Goal: Transaction & Acquisition: Purchase product/service

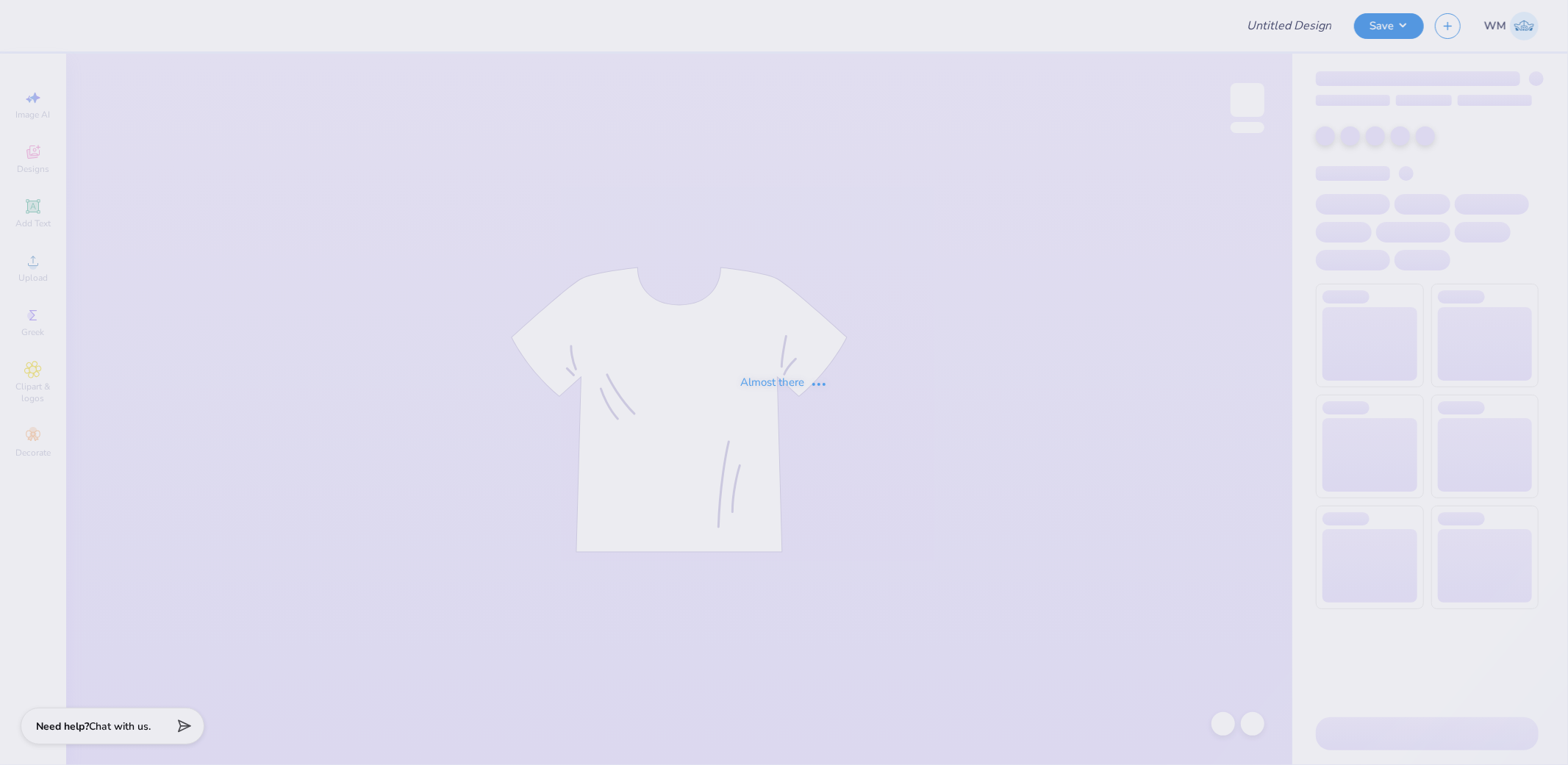
type input "Rush Pi Kappa Phi 2025"
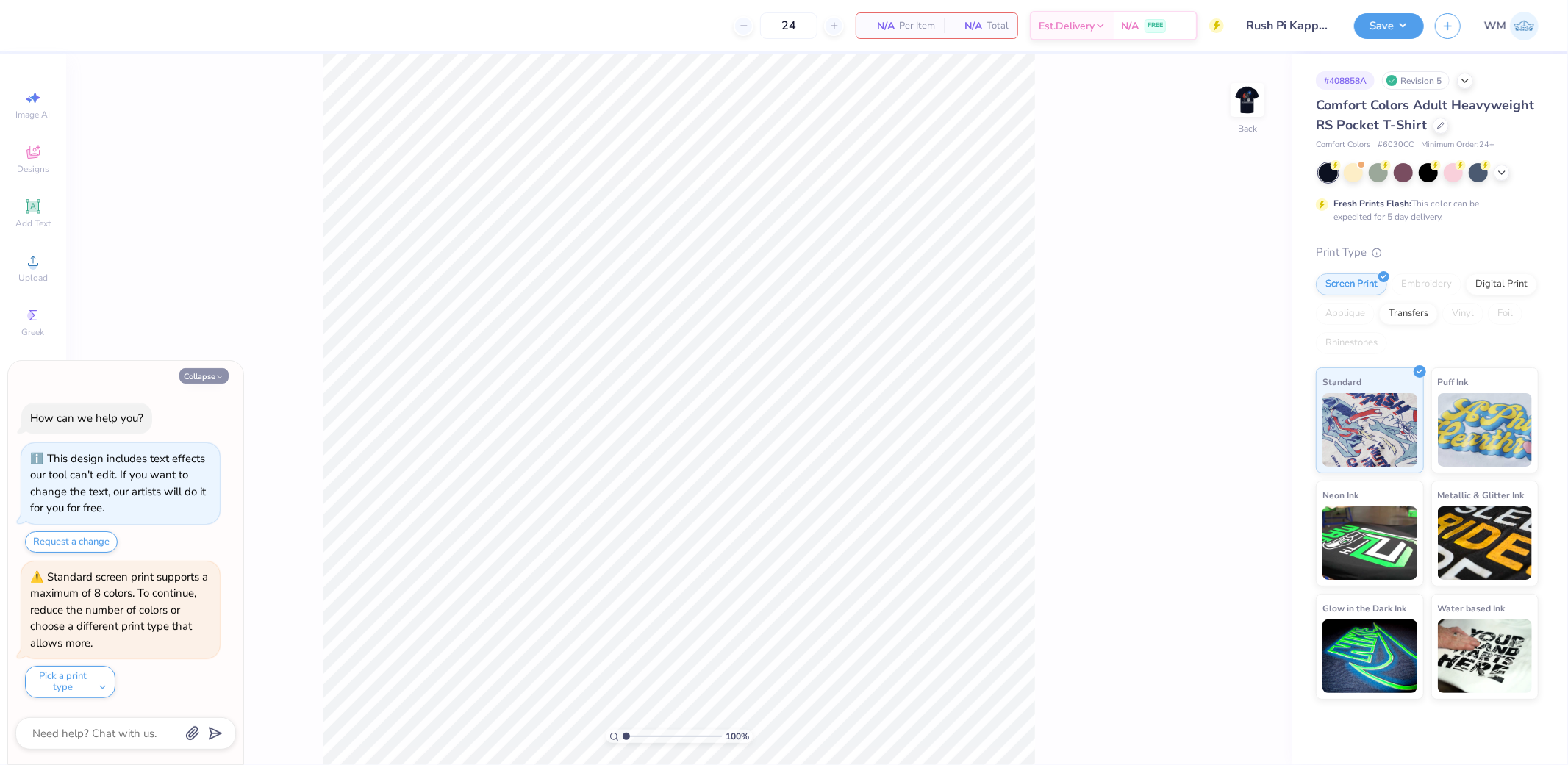
click at [215, 376] on icon "button" at bounding box center [219, 377] width 9 height 9
type textarea "x"
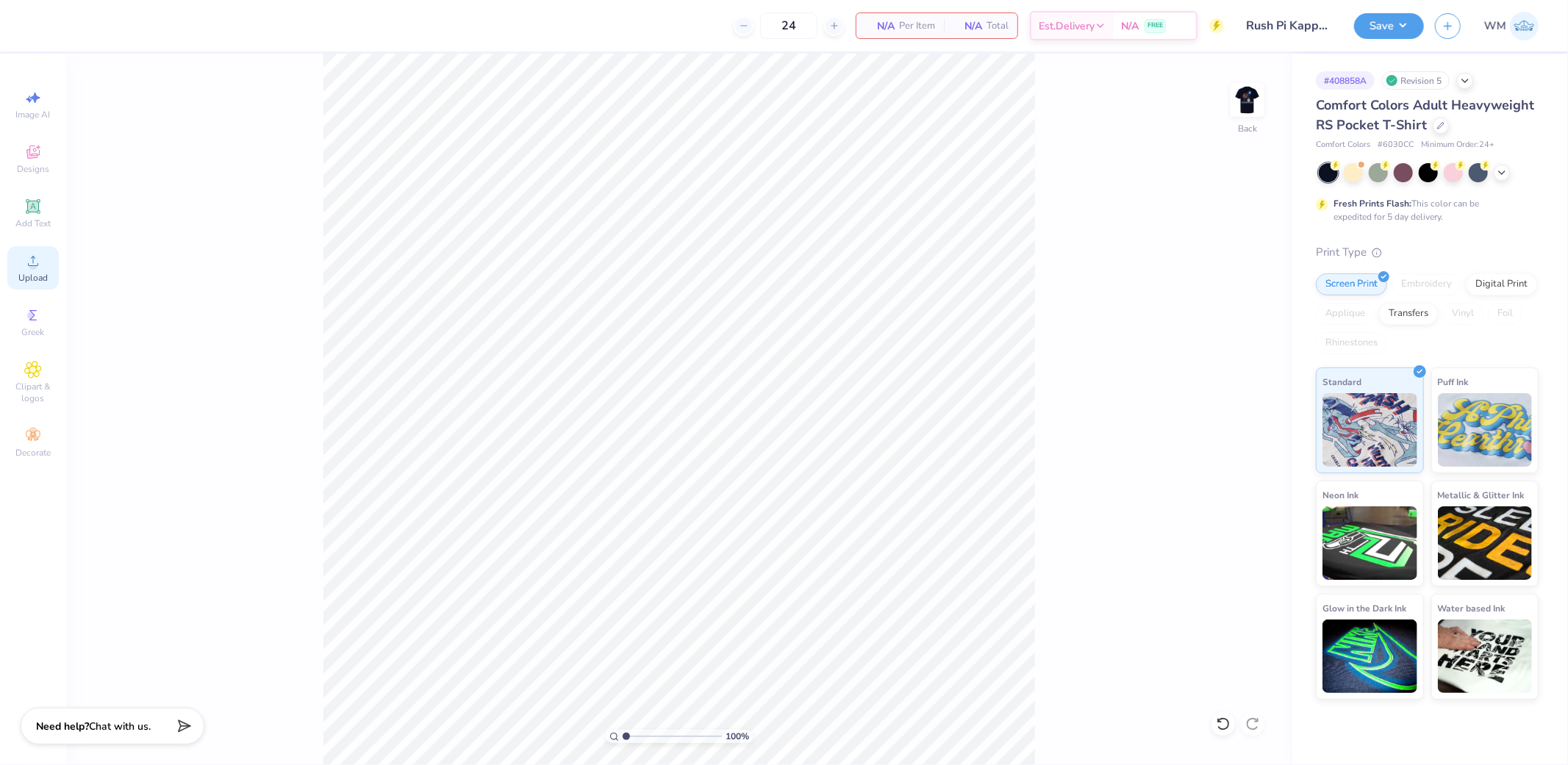
click at [38, 262] on icon at bounding box center [33, 261] width 17 height 17
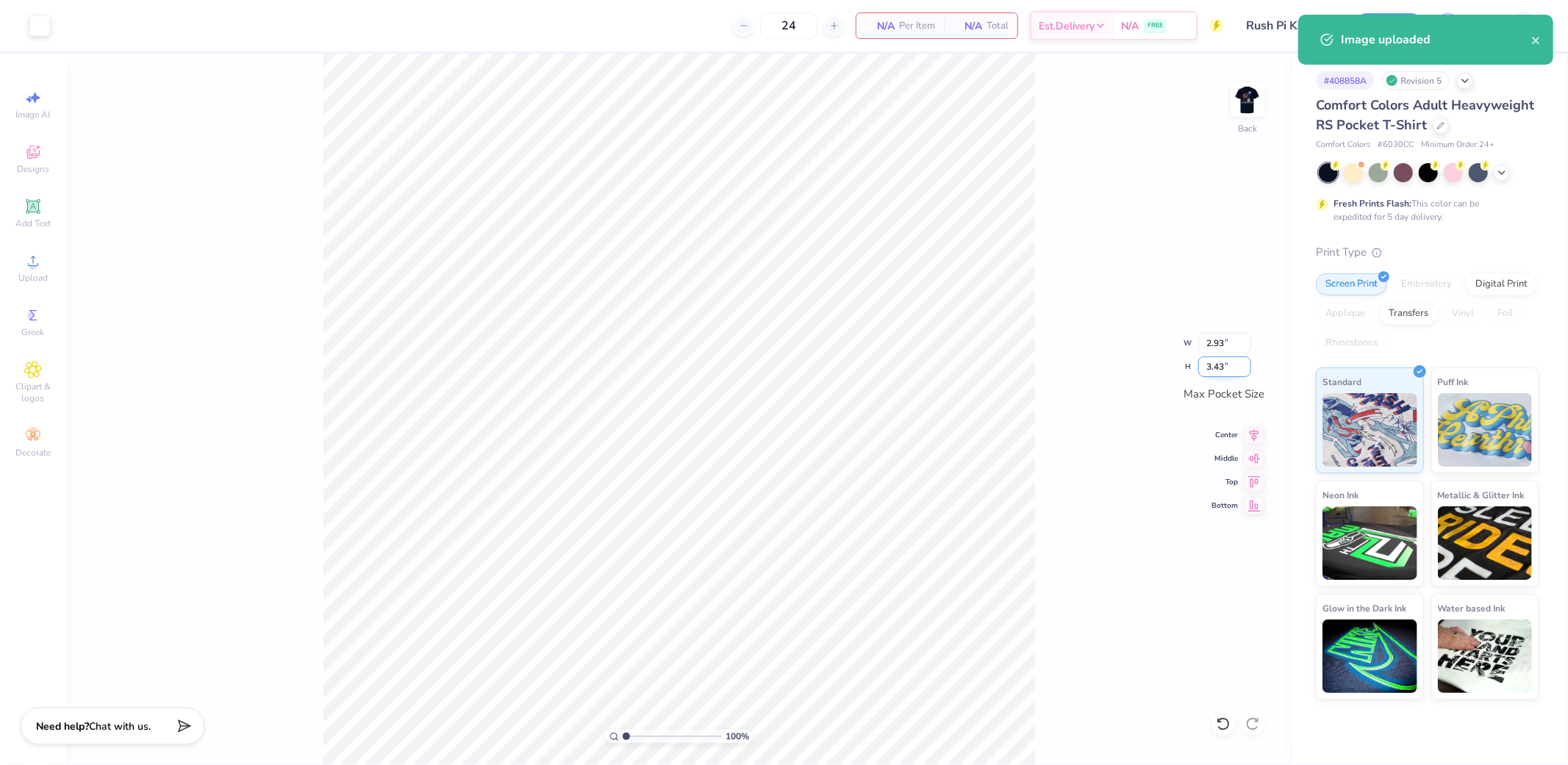
click at [1225, 366] on input "3.43" at bounding box center [1224, 367] width 53 height 21
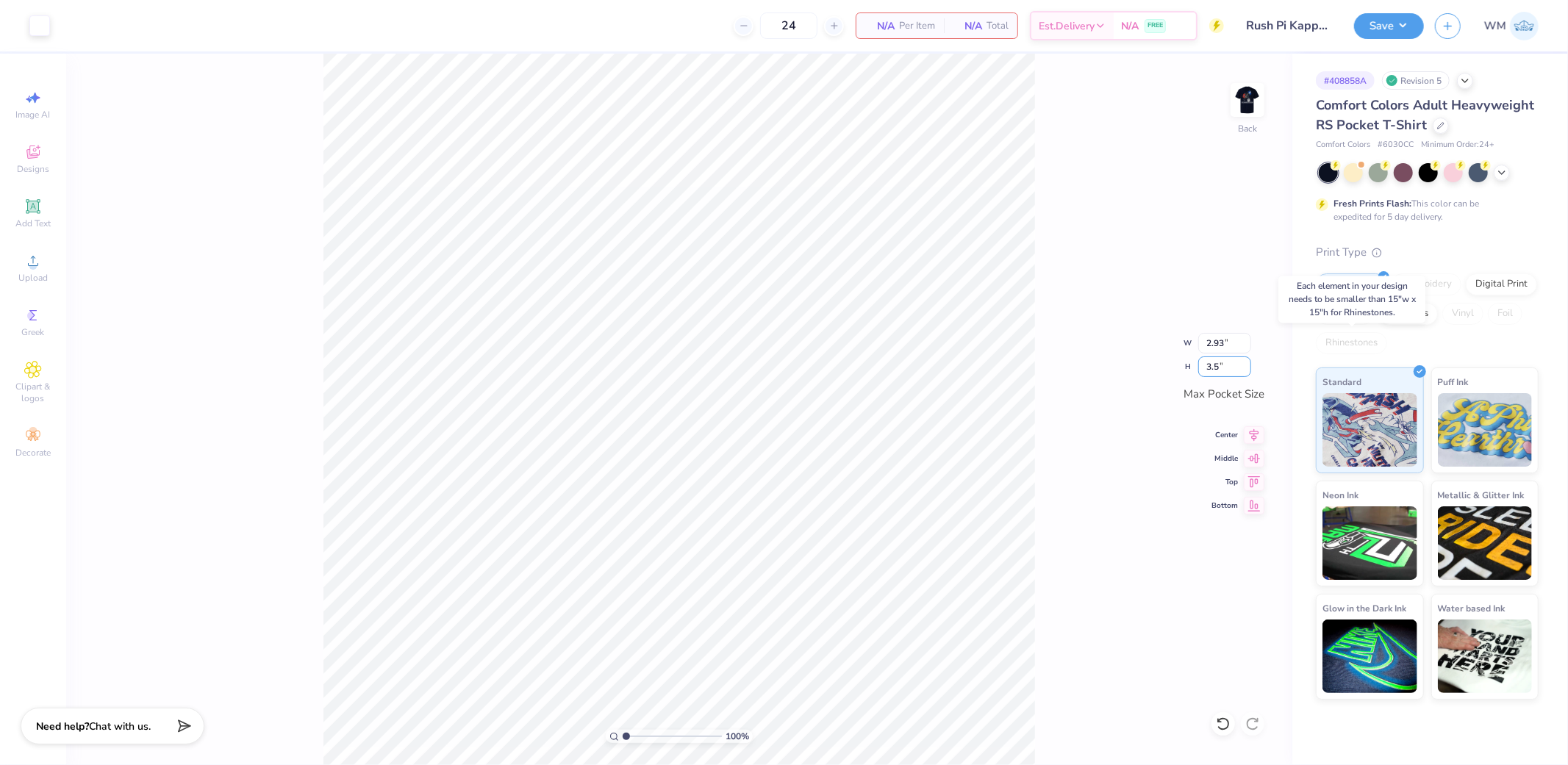
type input "3.5"
type input "2.99"
type input "3.50"
click at [1252, 428] on icon at bounding box center [1254, 433] width 21 height 17
click at [1261, 464] on icon at bounding box center [1254, 456] width 21 height 17
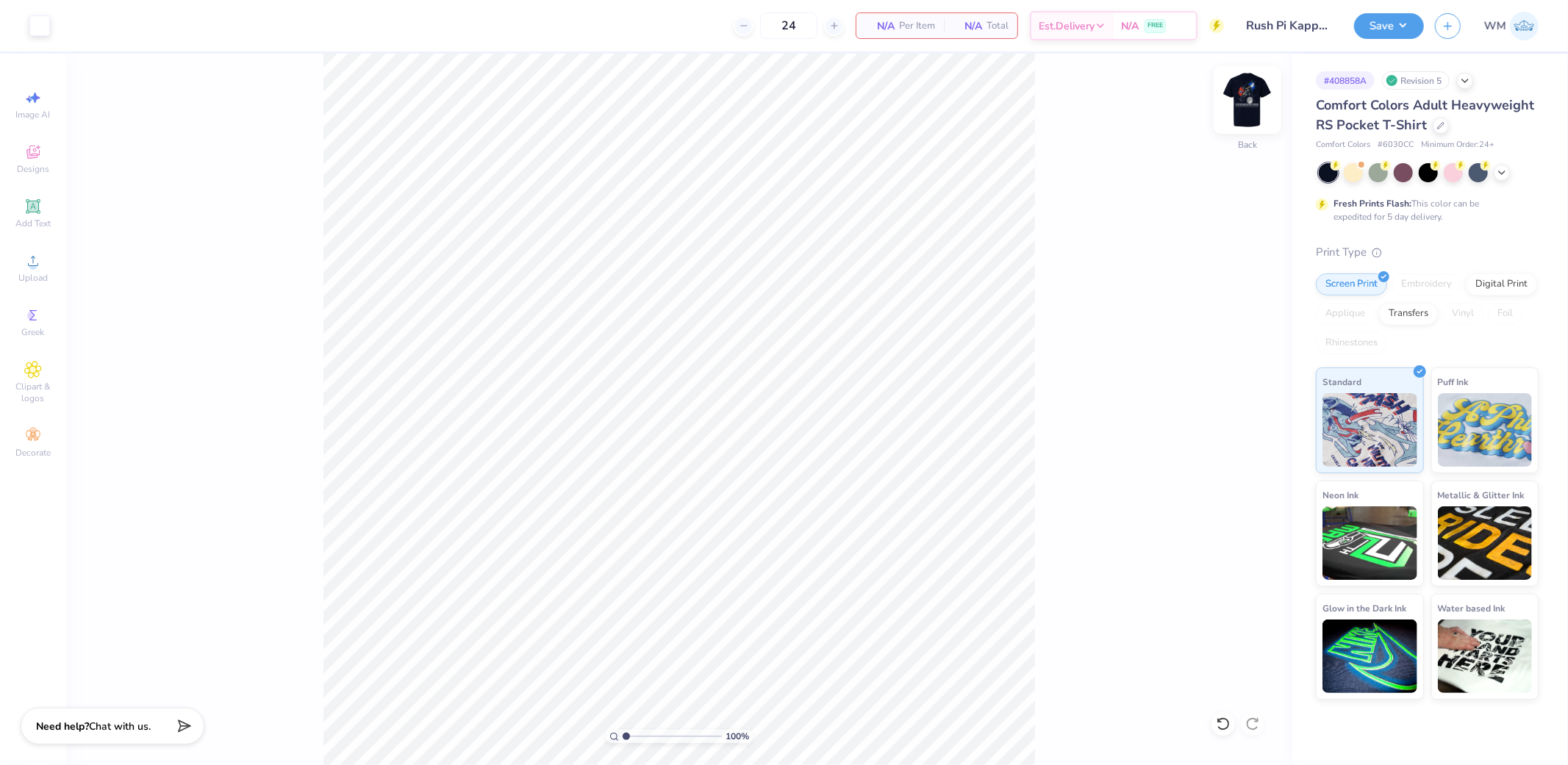
click at [1251, 95] on img at bounding box center [1247, 100] width 59 height 59
click at [31, 271] on div "Upload" at bounding box center [32, 268] width 51 height 43
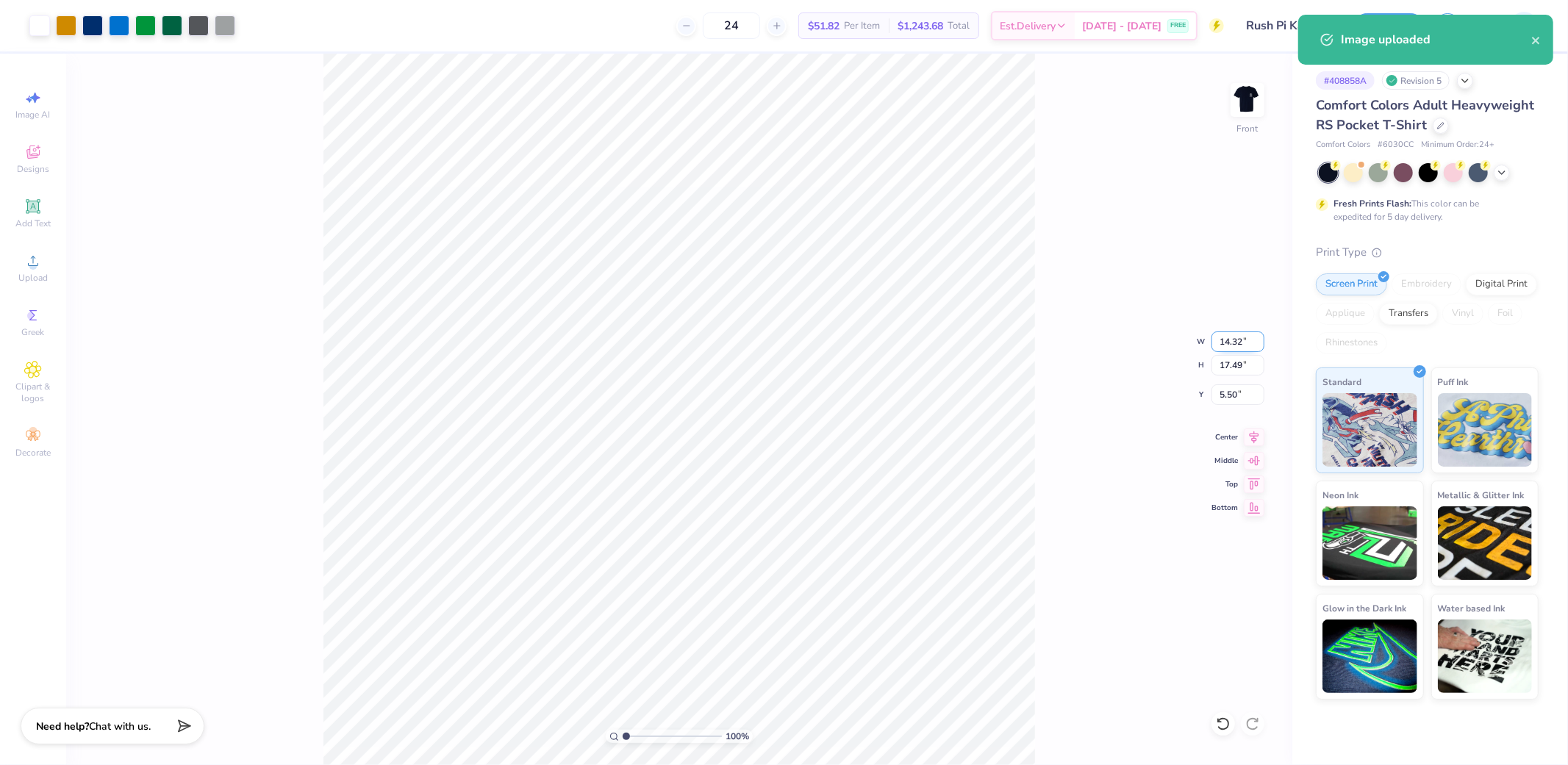
click at [1236, 336] on input "14.32" at bounding box center [1238, 342] width 53 height 21
click at [1238, 369] on input "17.49" at bounding box center [1238, 365] width 53 height 21
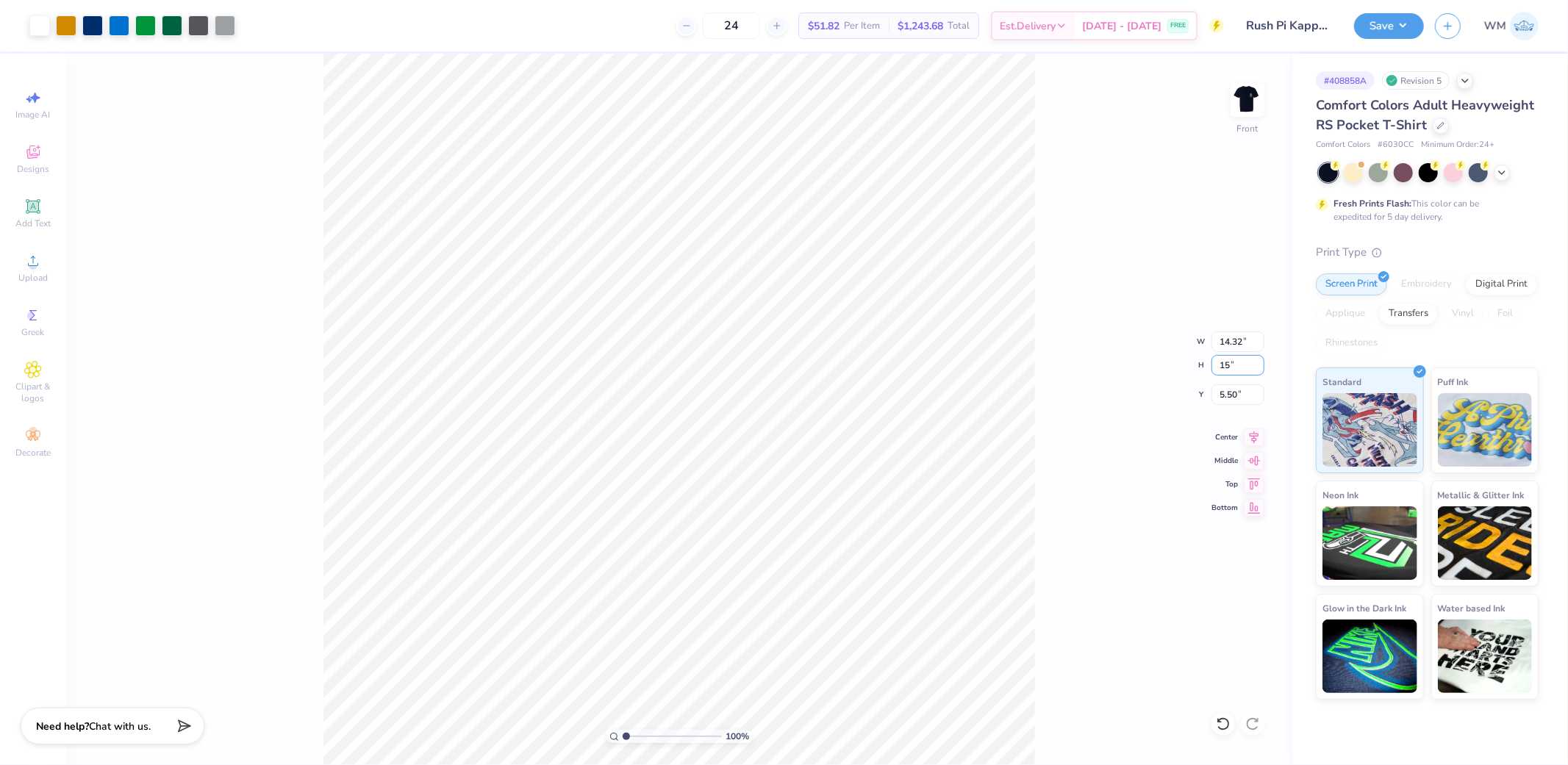
type input "15"
type input "12.28"
type input "15.00"
click at [1233, 393] on input "6.75" at bounding box center [1238, 395] width 53 height 21
type input "3.00"
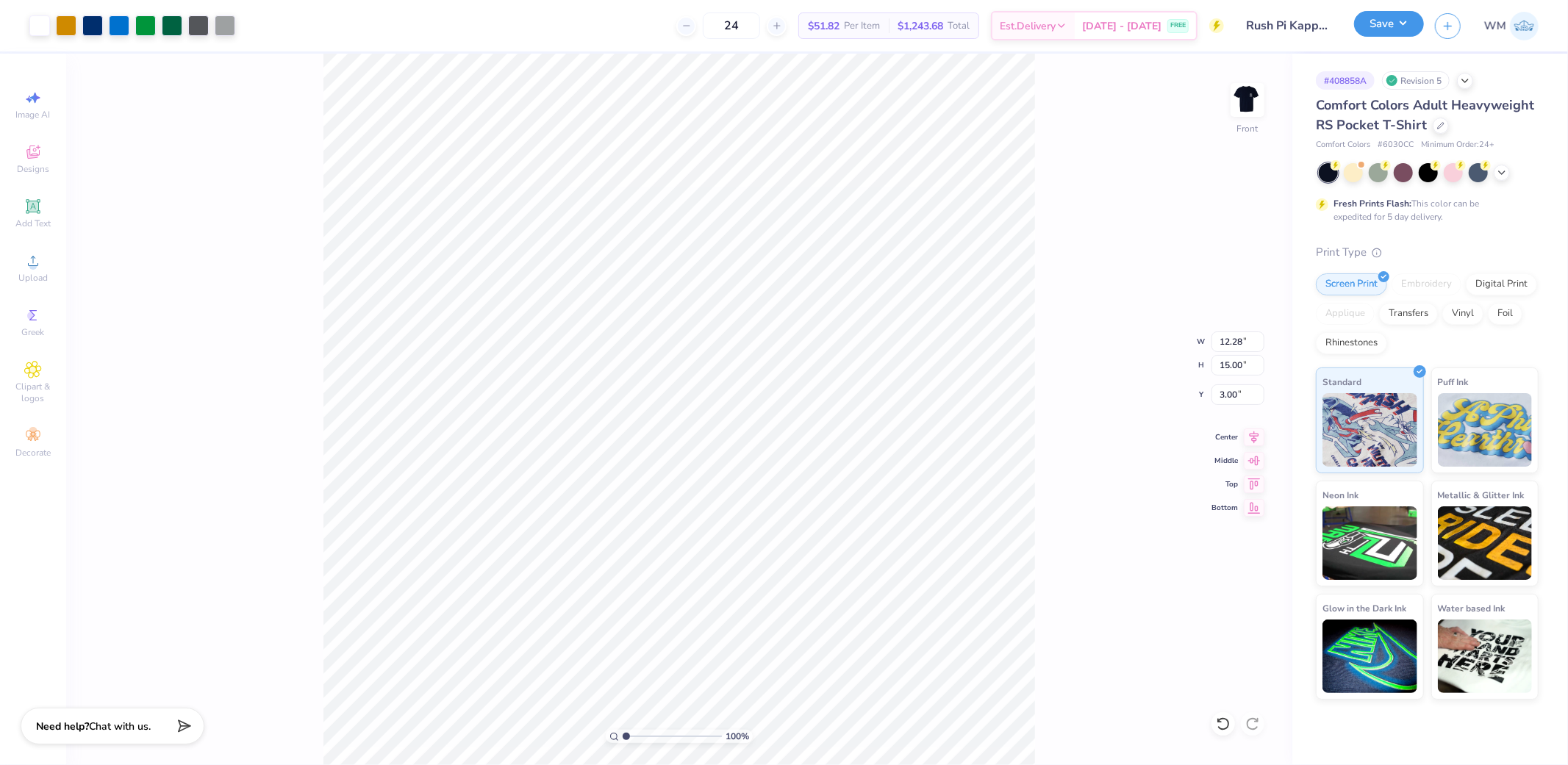
click at [1408, 16] on button "Save" at bounding box center [1388, 24] width 70 height 26
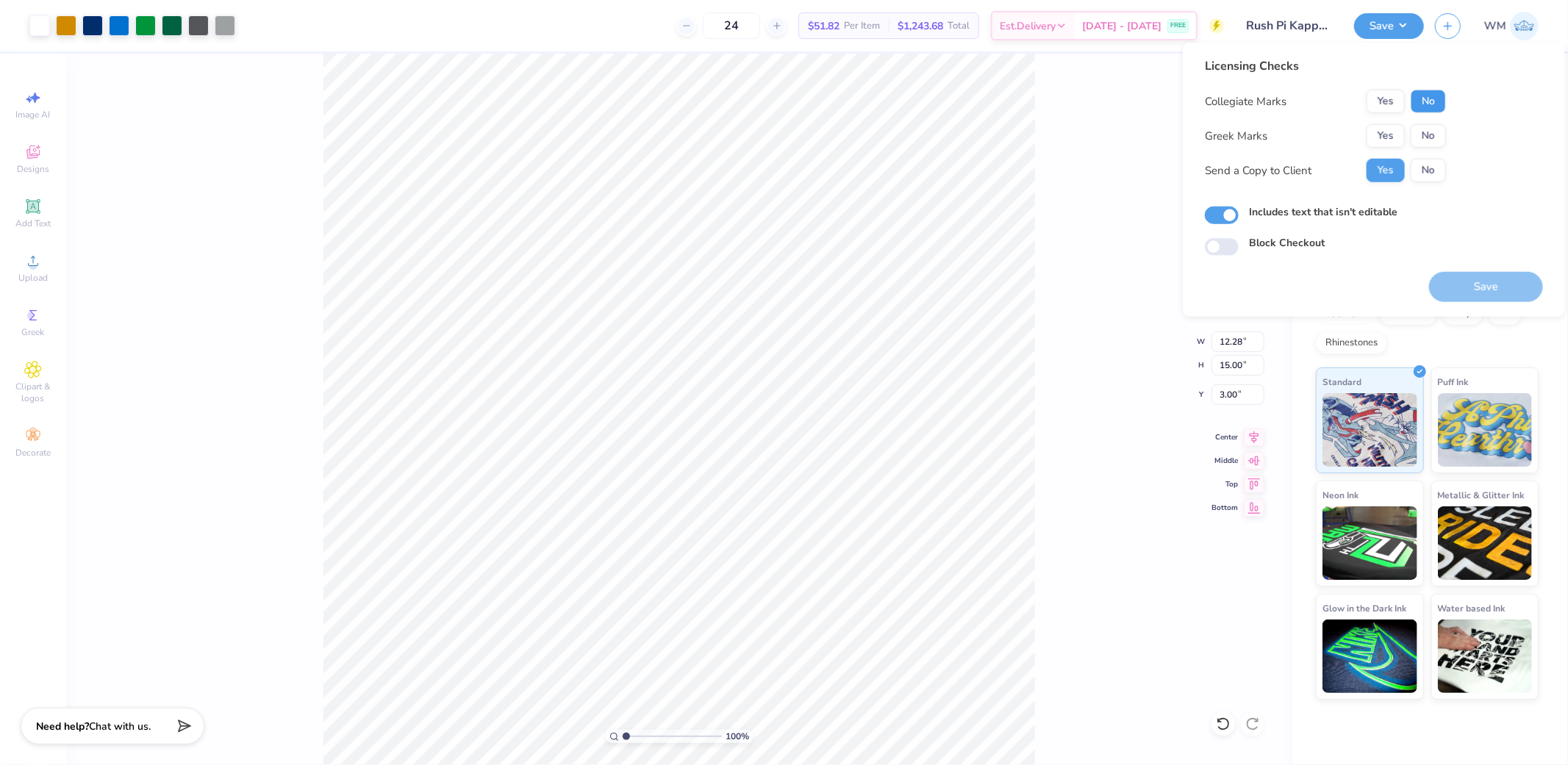
click at [1430, 111] on button "No" at bounding box center [1428, 101] width 36 height 23
click at [1382, 136] on button "Yes" at bounding box center [1386, 135] width 38 height 23
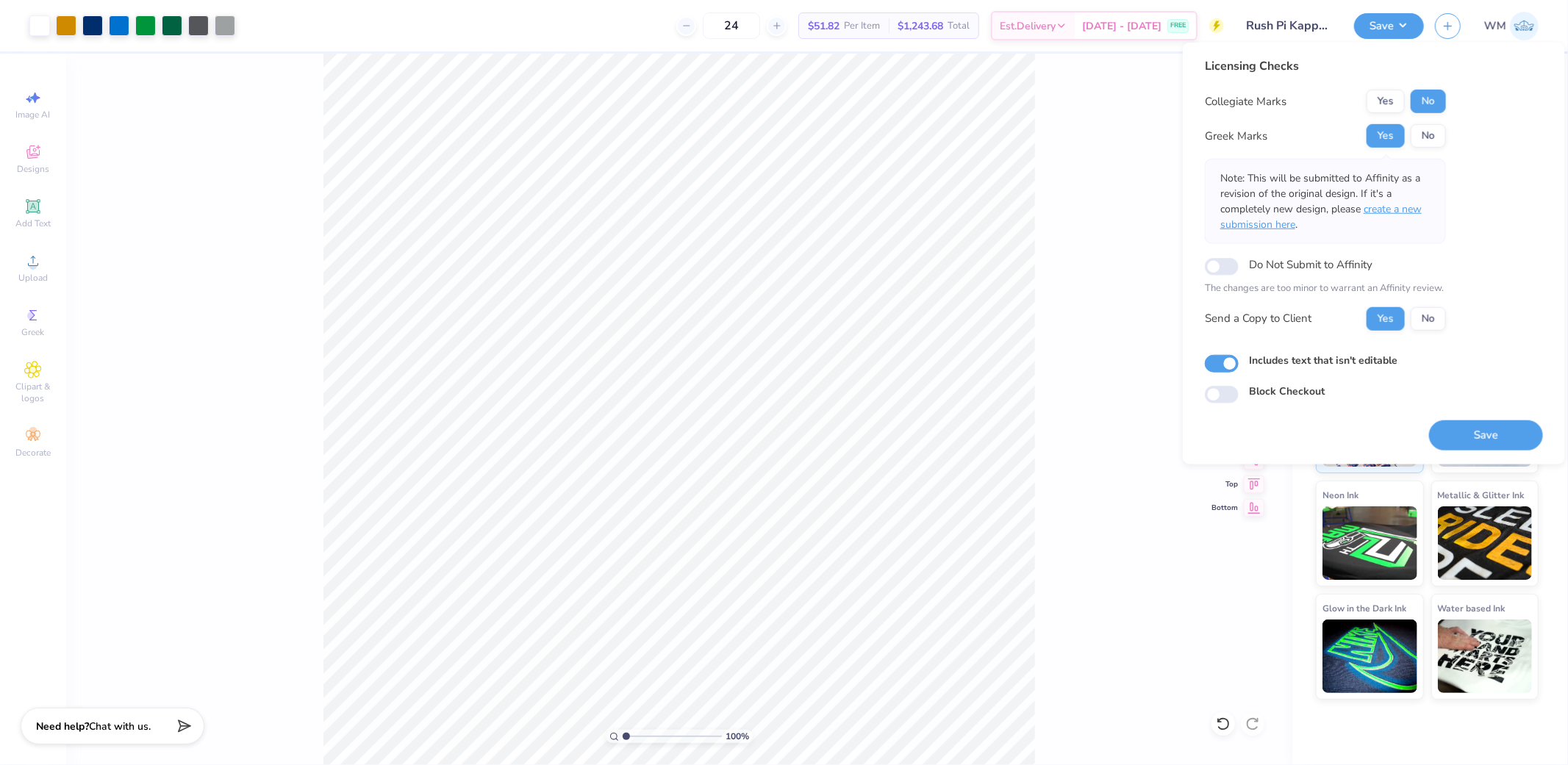
click at [1398, 211] on span "create a new submission here" at bounding box center [1321, 217] width 201 height 29
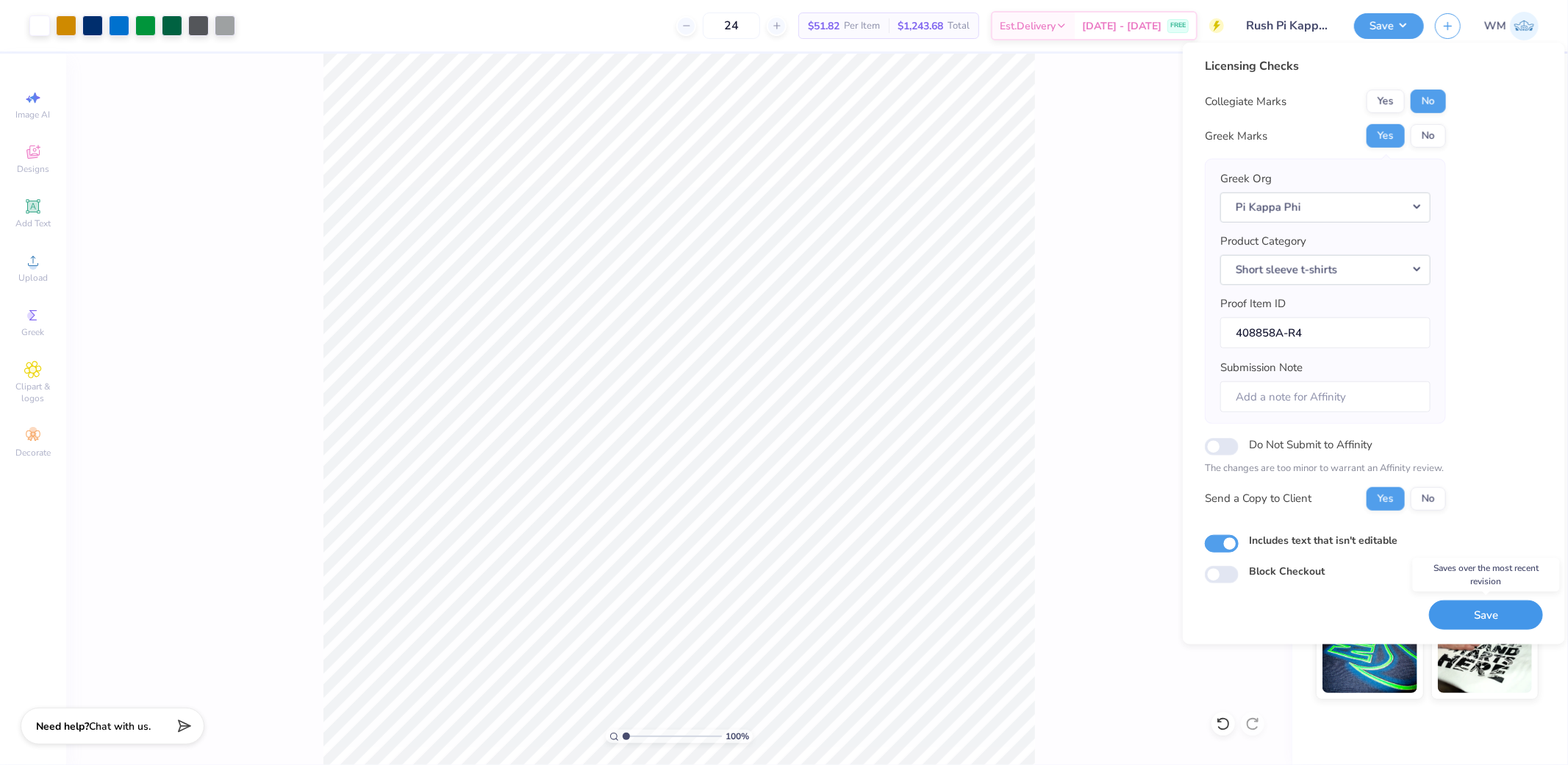
click at [1473, 615] on button "Save" at bounding box center [1486, 615] width 114 height 30
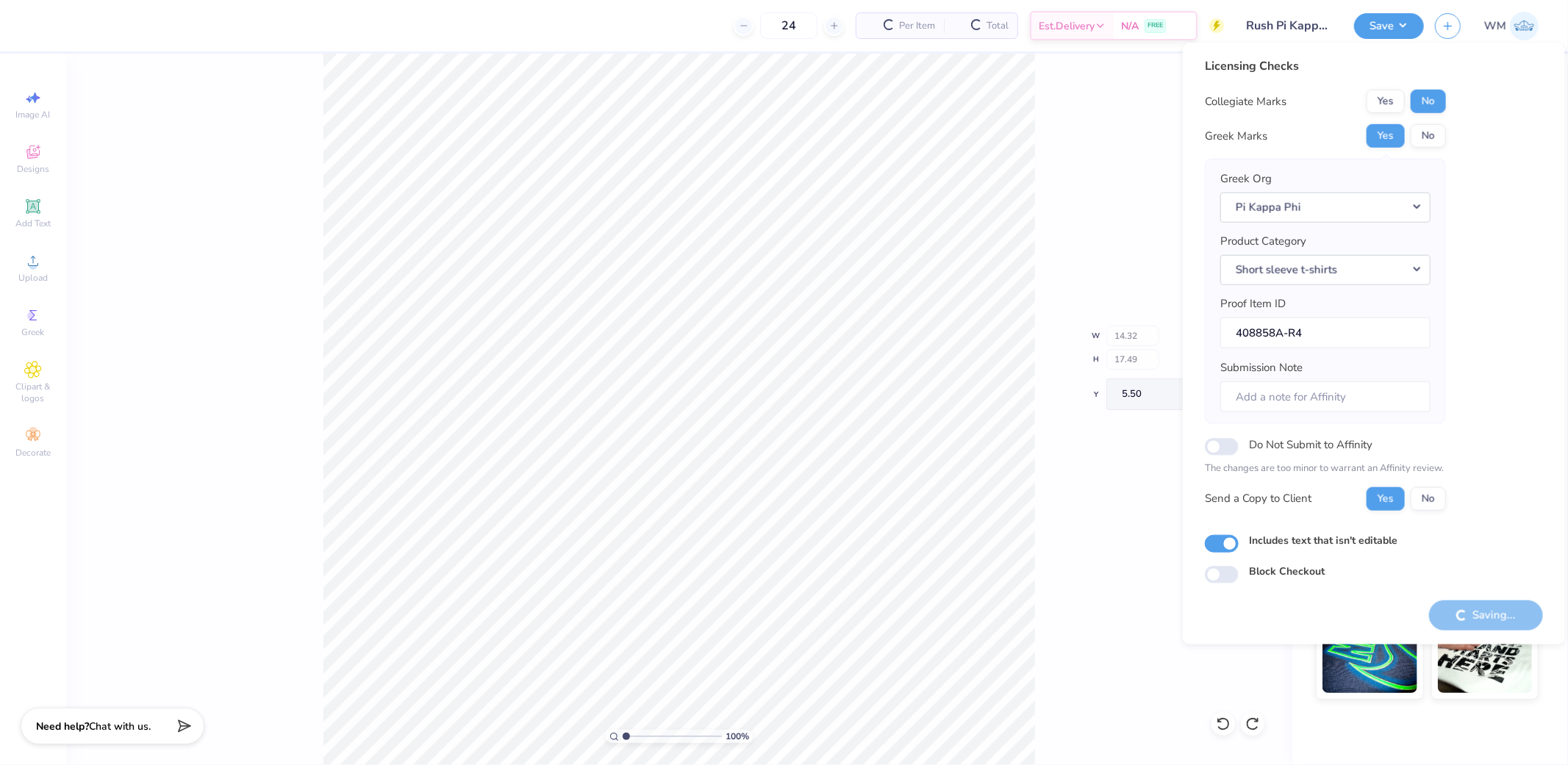
type input "14.32"
type input "17.49"
type input "5.50"
click at [1254, 725] on icon at bounding box center [1252, 723] width 15 height 15
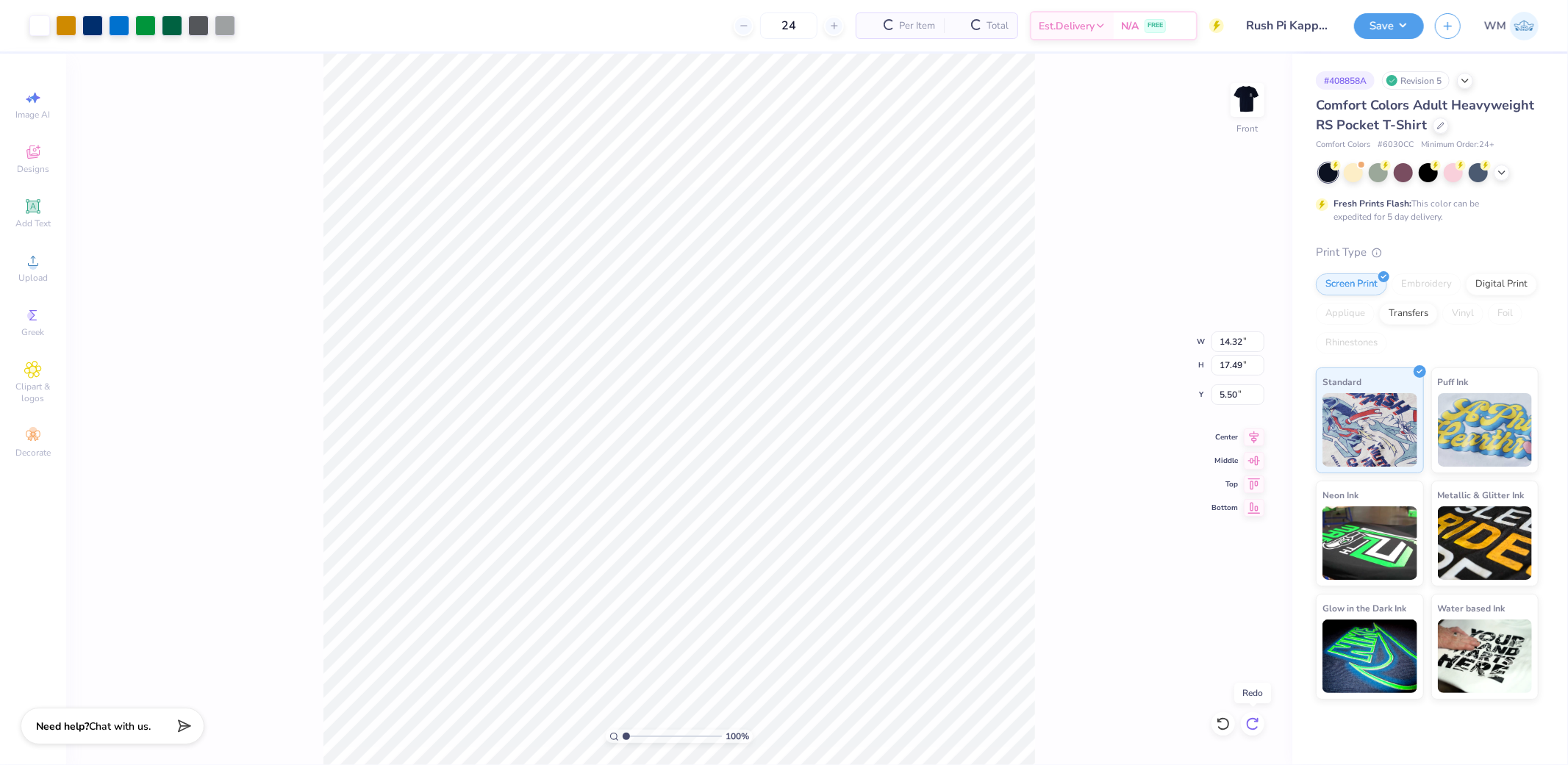
click at [1254, 725] on icon at bounding box center [1252, 723] width 15 height 15
type input "12.28"
type input "15.00"
click at [1254, 725] on icon at bounding box center [1252, 723] width 15 height 15
click at [1254, 725] on div "100 % Front W 12.28 12.28 " H 15.00 15.00 " Y 6.75 6.75 " Center Middle Top Bot…" at bounding box center [679, 409] width 1226 height 711
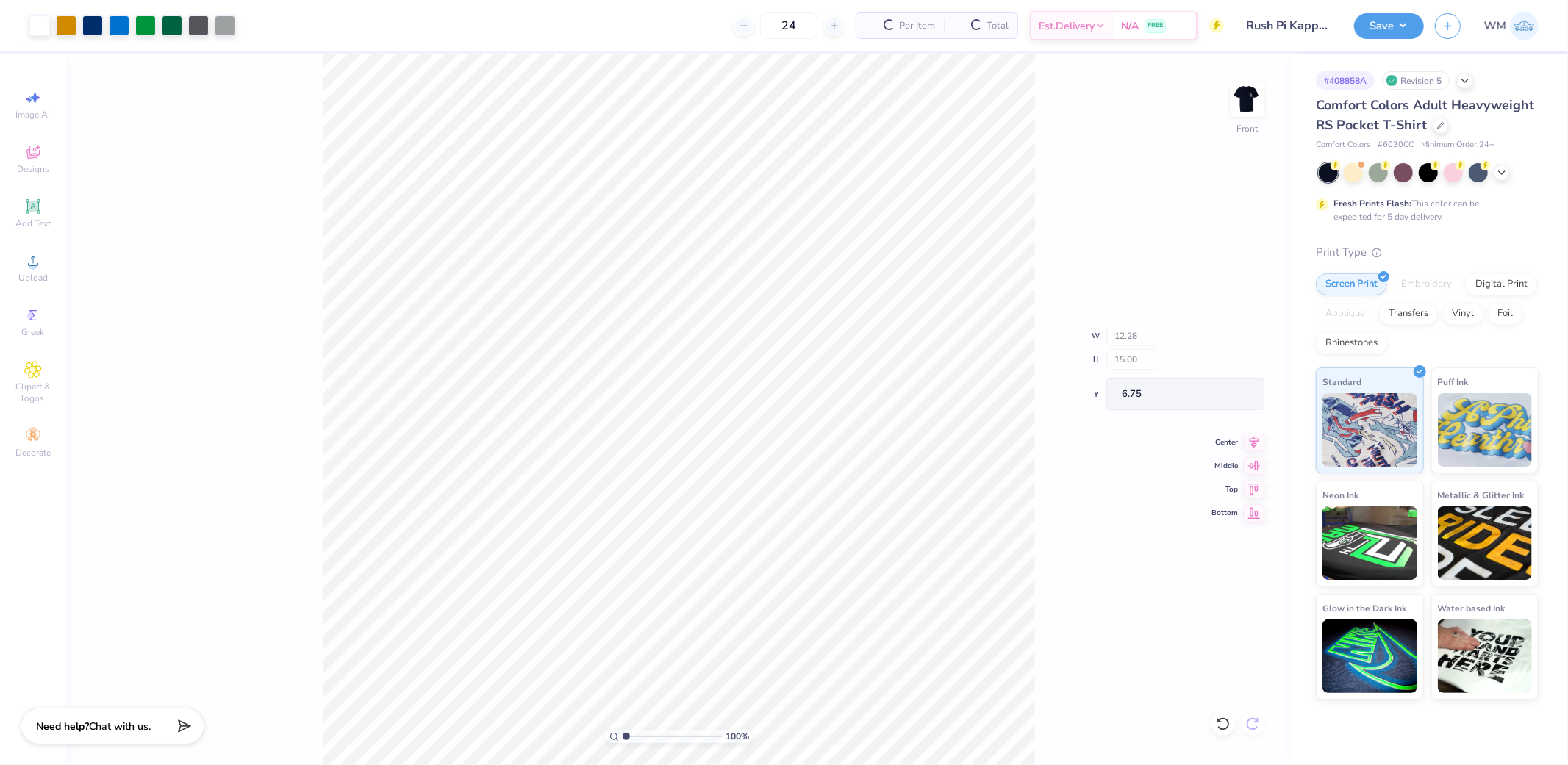
type input "3.00"
click at [1254, 725] on div "100 % Front W 12.28 H 15.00 Y 3.00 Center Middle Top Bottom" at bounding box center [679, 409] width 1226 height 711
click at [1252, 725] on div "100 % Front" at bounding box center [679, 409] width 1226 height 711
click at [1245, 724] on div "100 % Front" at bounding box center [679, 409] width 1226 height 711
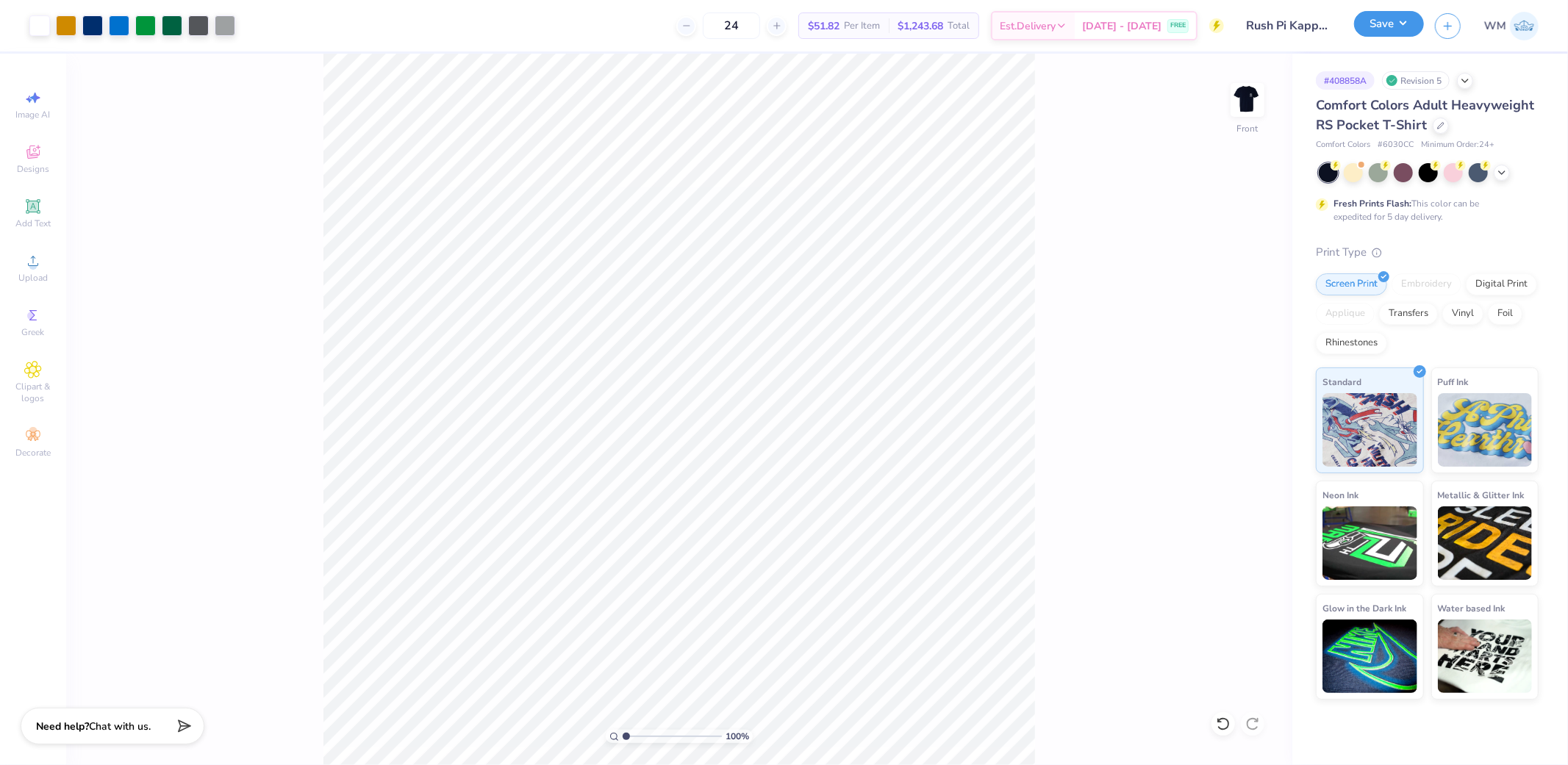
click at [1397, 16] on button "Save" at bounding box center [1388, 24] width 70 height 26
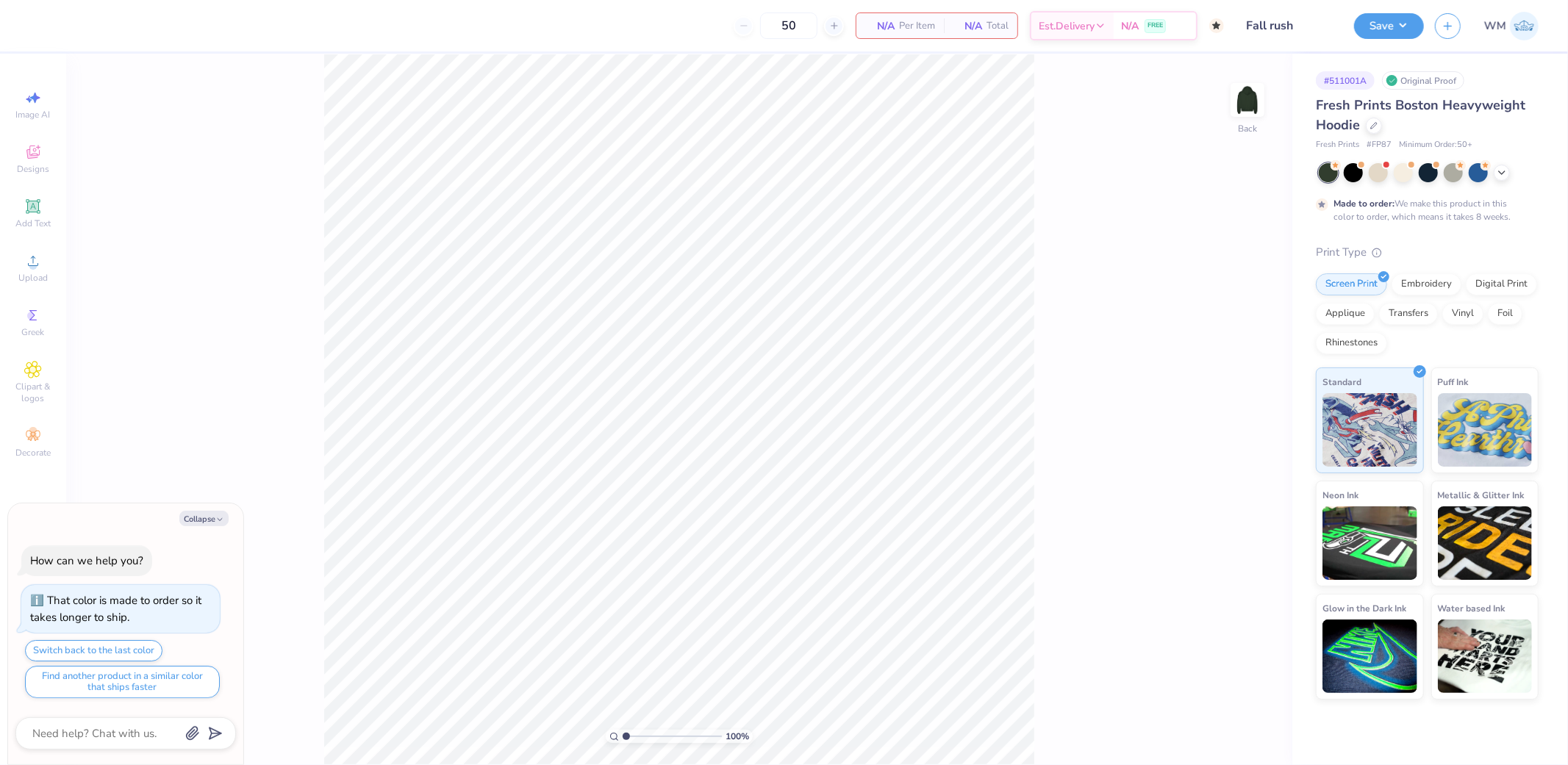
type textarea "x"
